Goal: Transaction & Acquisition: Purchase product/service

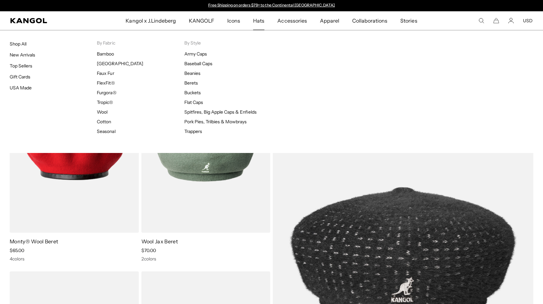
click at [261, 20] on span "Hats" at bounding box center [258, 20] width 11 height 19
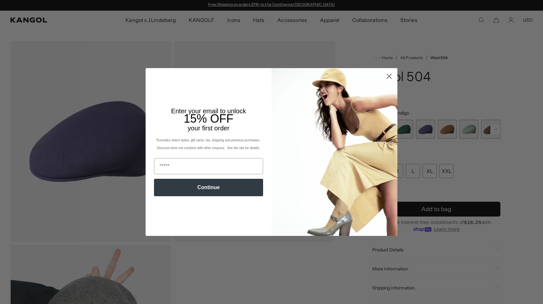
click at [392, 75] on circle "Close dialog" at bounding box center [389, 76] width 11 height 11
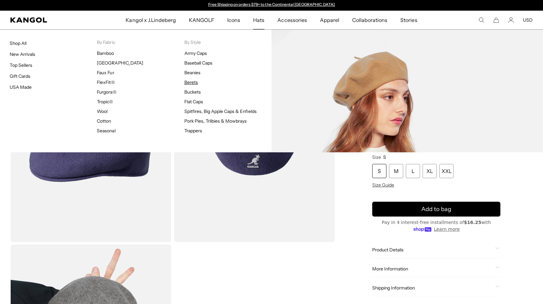
click at [192, 82] on link "Berets" at bounding box center [191, 82] width 14 height 6
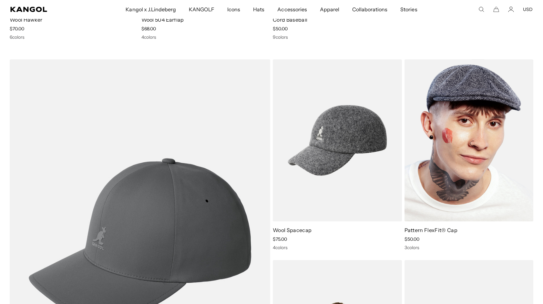
click at [475, 116] on img at bounding box center [468, 140] width 129 height 162
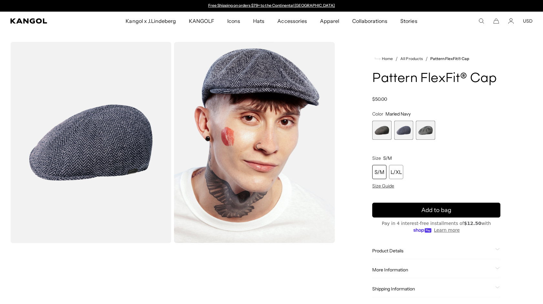
click at [425, 129] on span "3 of 3" at bounding box center [425, 130] width 19 height 19
click at [405, 131] on span "2 of 3" at bounding box center [403, 130] width 19 height 19
click at [379, 130] on span "1 of 3" at bounding box center [381, 130] width 19 height 19
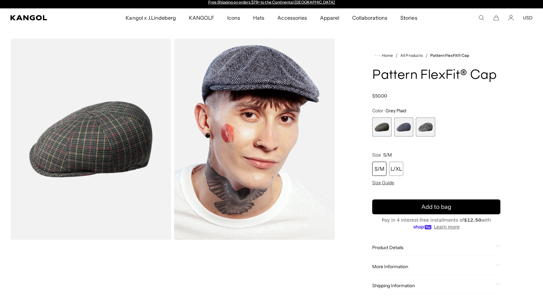
click at [482, 21] on comp-header "Kangol x J.Lindeberg Kangol x J.Lindeberg Men's Shop All Headwear Tops Outerwea…" at bounding box center [271, 17] width 543 height 19
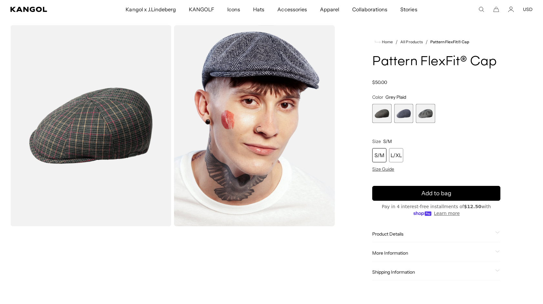
click at [483, 8] on icon "Search here" at bounding box center [481, 9] width 6 height 6
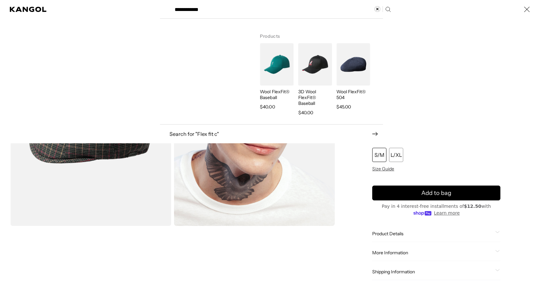
scroll to position [0, 133]
type input "**********"
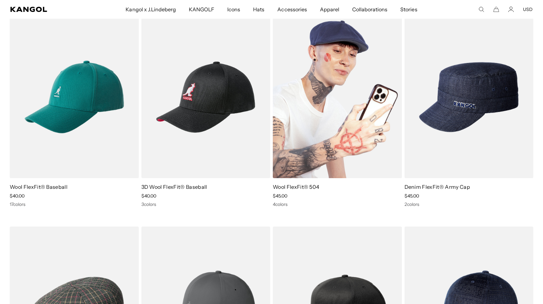
click at [341, 120] on img at bounding box center [337, 97] width 129 height 162
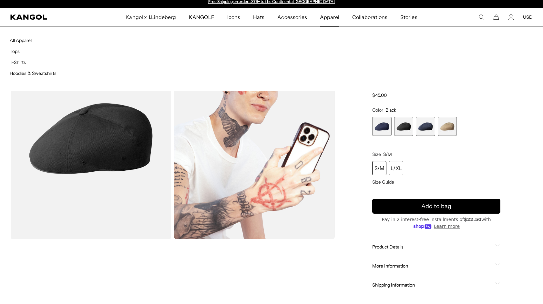
click at [326, 19] on span "Apparel" at bounding box center [329, 17] width 19 height 19
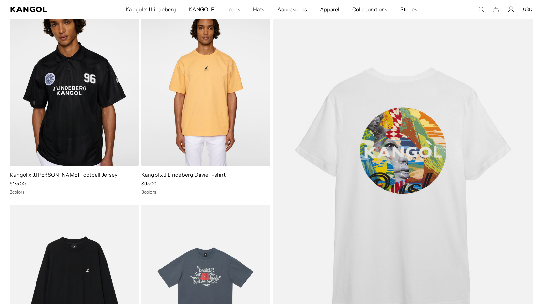
scroll to position [64, 0]
